Goal: Communication & Community: Answer question/provide support

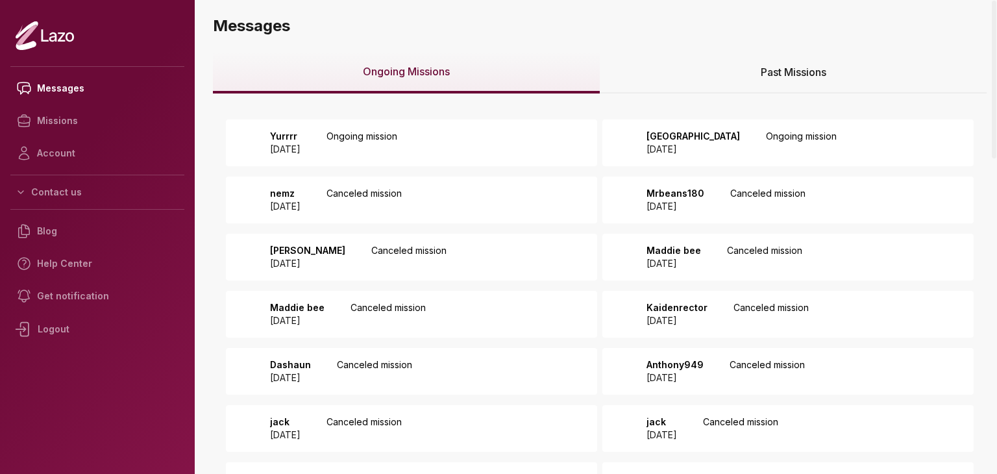
click at [506, 142] on div "Yurrrr [DATE] Ongoing mission" at bounding box center [411, 142] width 371 height 47
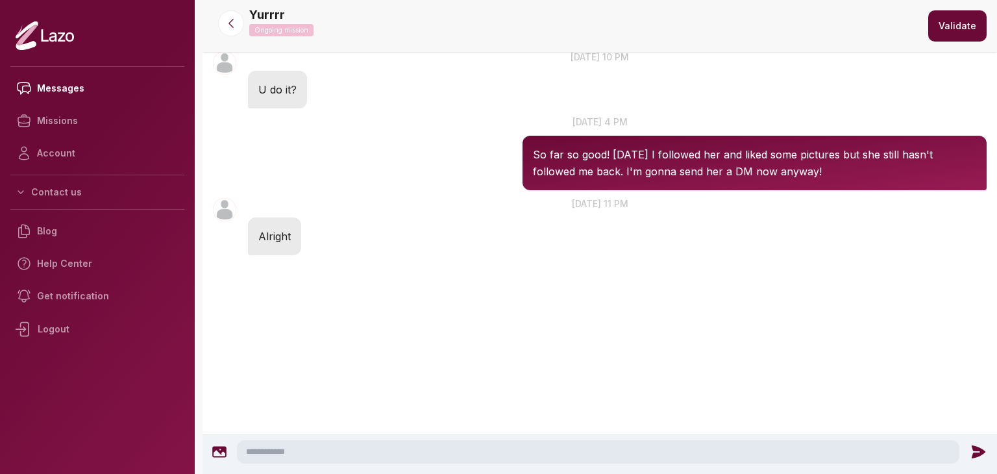
scroll to position [493, 0]
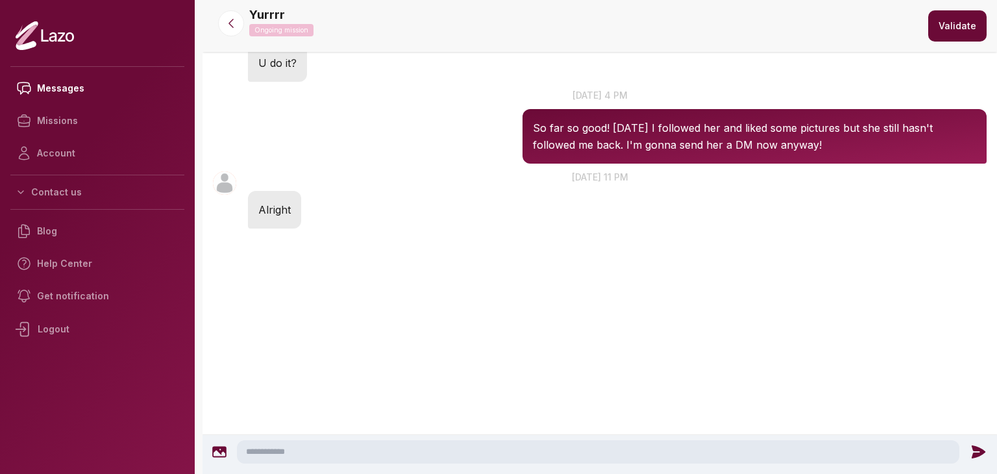
click at [349, 450] on textarea at bounding box center [598, 451] width 722 height 23
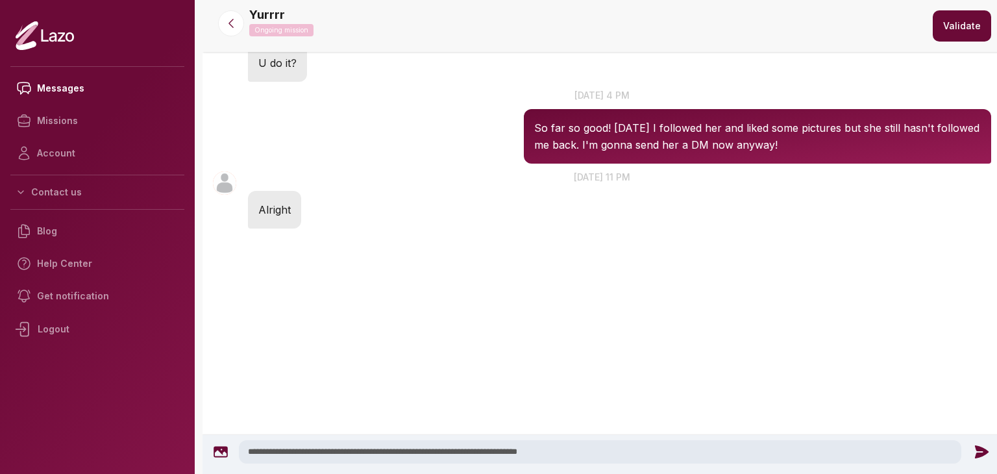
type textarea "**********"
click at [981, 448] on icon at bounding box center [981, 451] width 14 height 13
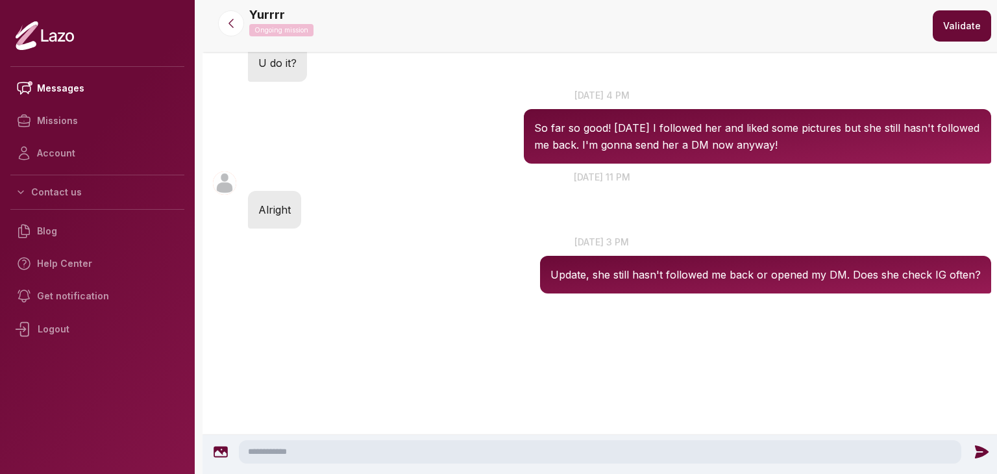
scroll to position [419, 0]
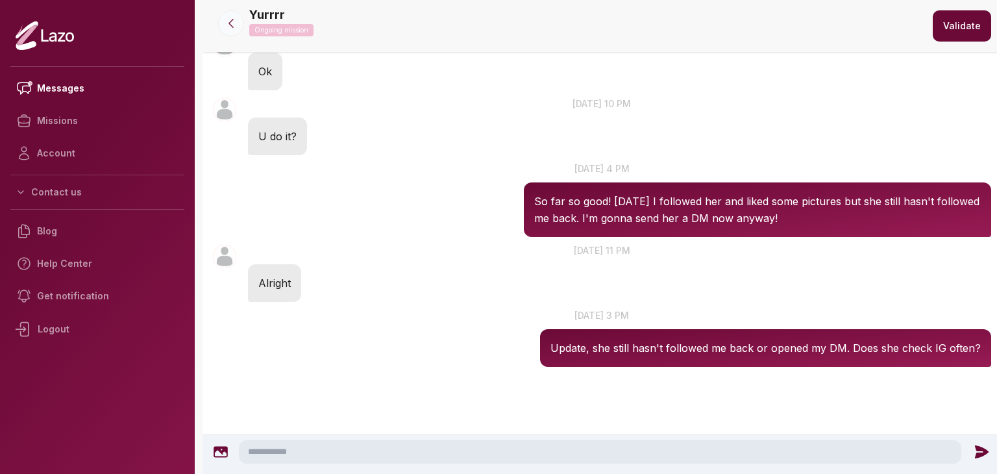
click at [238, 17] on button at bounding box center [231, 23] width 26 height 26
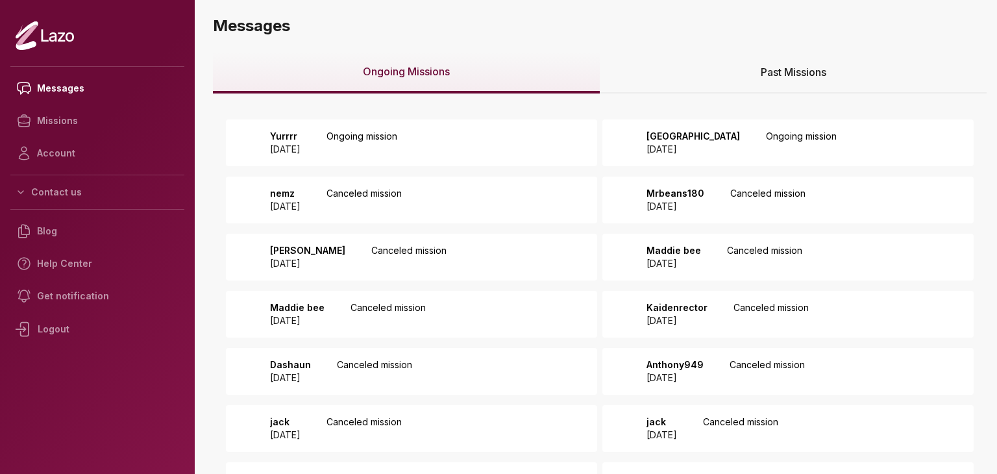
click at [766, 136] on p "Ongoing mission" at bounding box center [801, 143] width 71 height 26
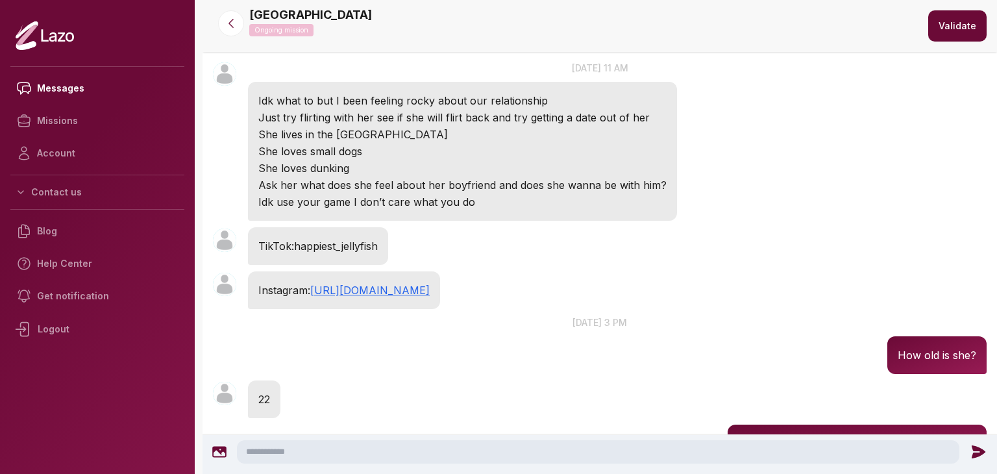
scroll to position [538, 0]
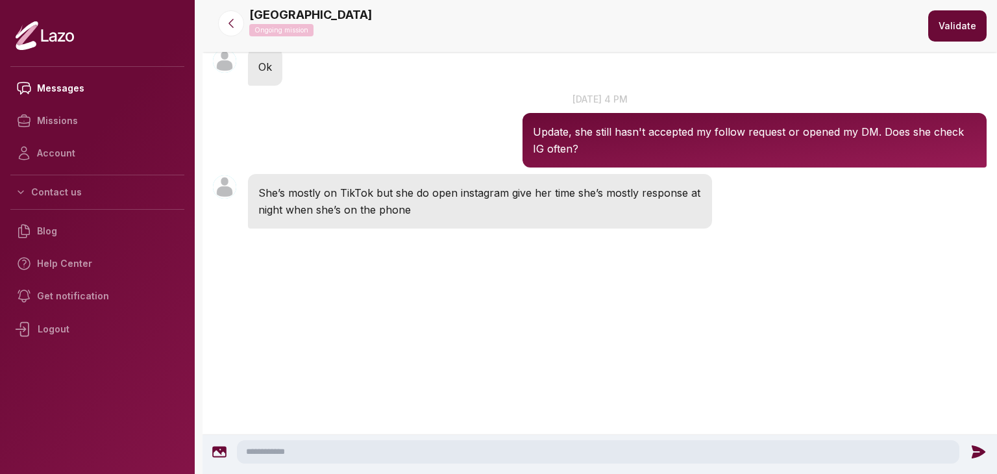
click at [402, 448] on textarea at bounding box center [598, 451] width 722 height 23
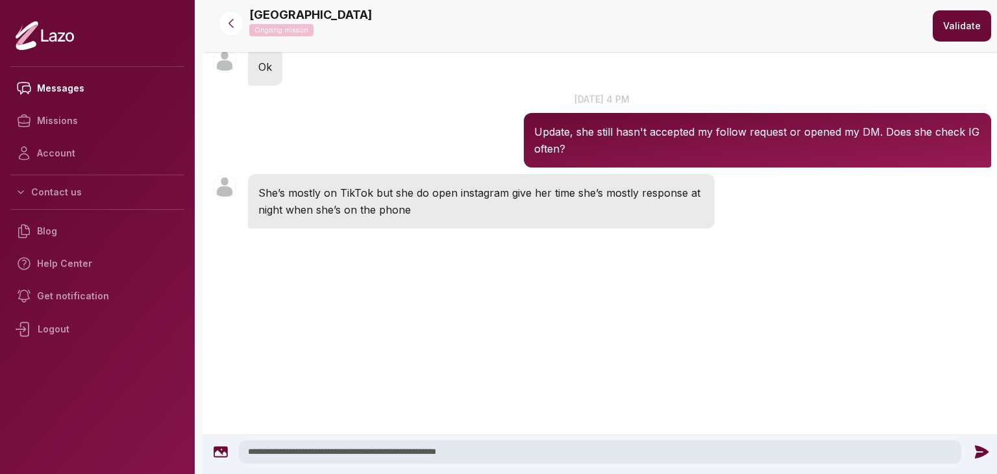
type textarea "**********"
click at [973, 455] on icon at bounding box center [981, 451] width 17 height 17
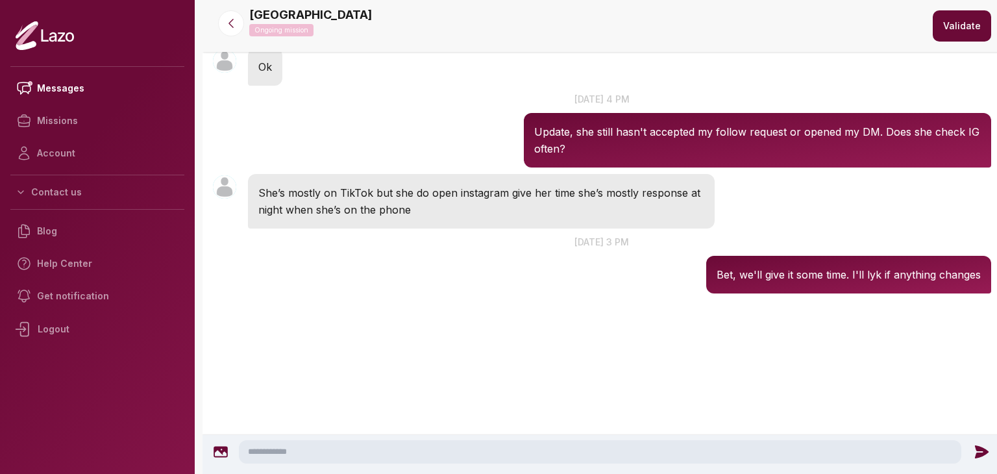
scroll to position [465, 0]
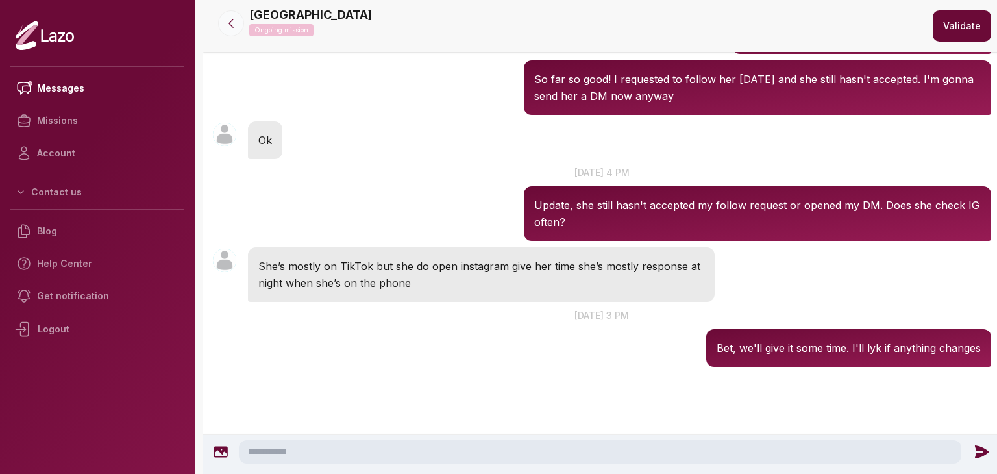
click at [228, 21] on icon at bounding box center [231, 23] width 13 height 13
